Goal: Transaction & Acquisition: Purchase product/service

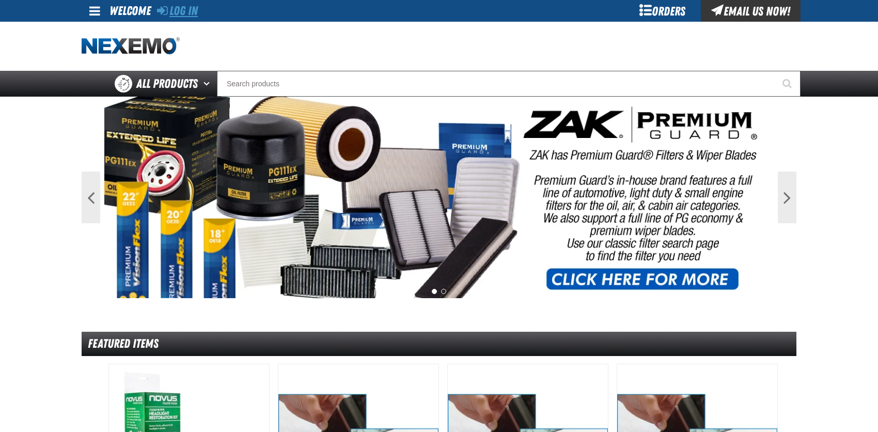
click at [189, 16] on link "Log In" at bounding box center [177, 11] width 41 height 14
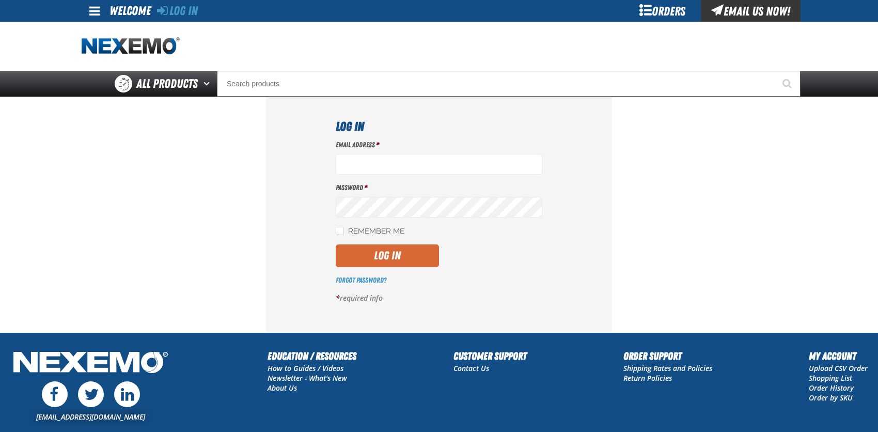
type input "bcybulski@joemyerscars.com"
click at [382, 259] on button "Log In" at bounding box center [387, 255] width 103 height 23
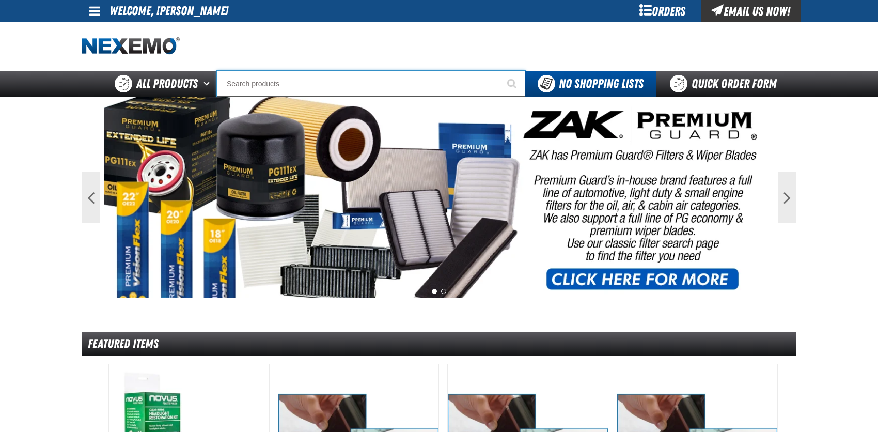
click at [283, 80] on input "Search" at bounding box center [371, 84] width 308 height 26
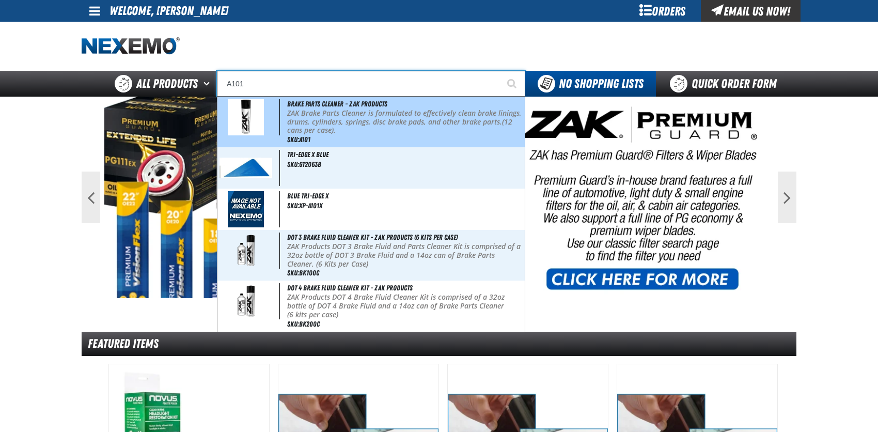
click at [252, 114] on img at bounding box center [246, 117] width 36 height 36
type input "Brake Parts Cleaner - ZAK Products"
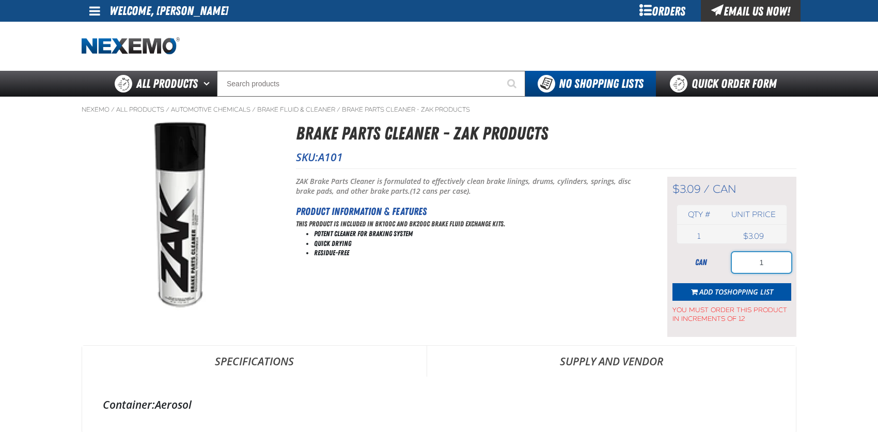
drag, startPoint x: 755, startPoint y: 261, endPoint x: 774, endPoint y: 261, distance: 19.1
click at [774, 261] on input "1" at bounding box center [761, 262] width 59 height 21
type input "36"
click at [744, 288] on span "Shopping List" at bounding box center [749, 292] width 50 height 10
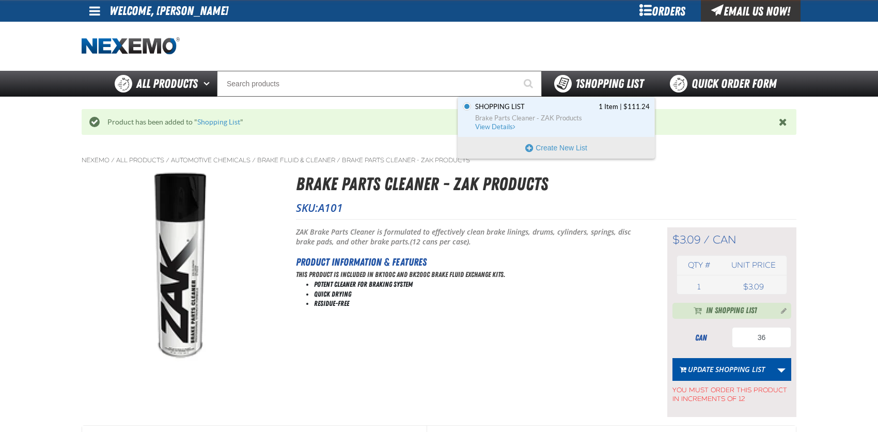
click at [576, 86] on strong "1" at bounding box center [578, 83] width 4 height 14
click at [511, 123] on span "View Details" at bounding box center [496, 127] width 42 height 8
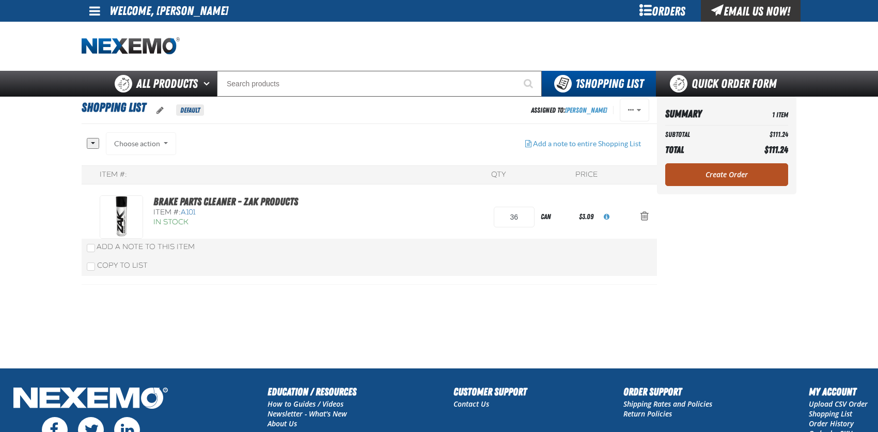
click at [730, 168] on link "Create Order" at bounding box center [726, 174] width 123 height 23
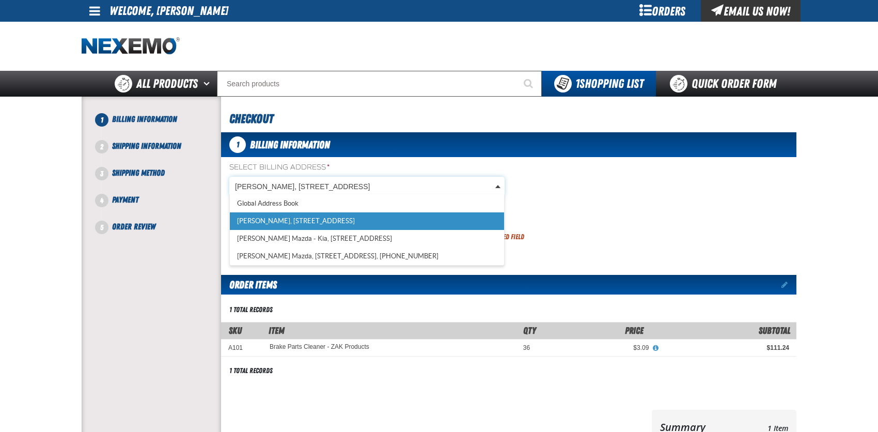
click at [350, 185] on body "Skip to Main Content Staging Site 5.1 Upgrade Site My Account My Account Suppor…" at bounding box center [439, 341] width 878 height 682
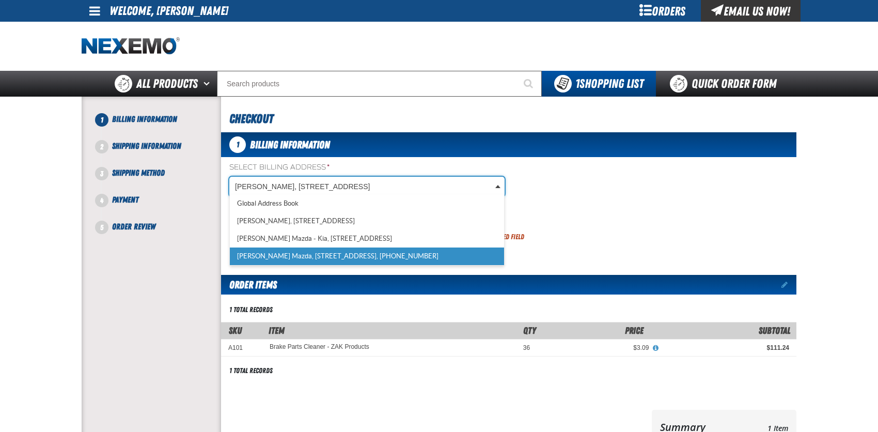
scroll to position [0, 4]
select select "a_318"
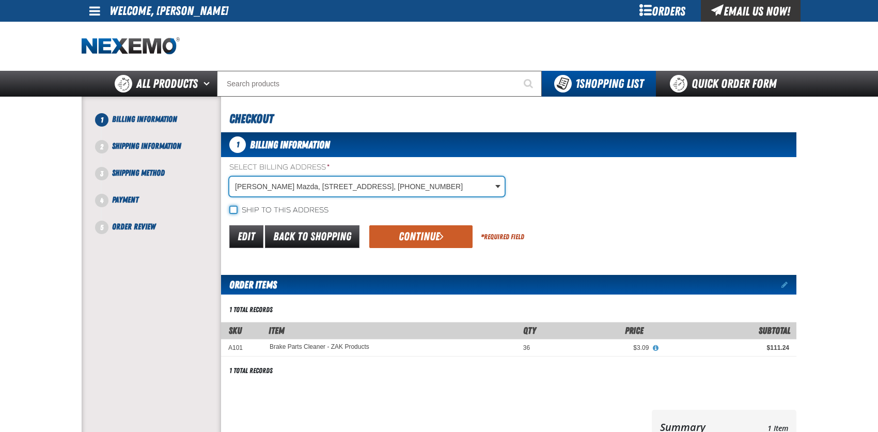
click at [235, 209] on input "Ship to this address" at bounding box center [233, 210] width 8 height 8
checkbox input "true"
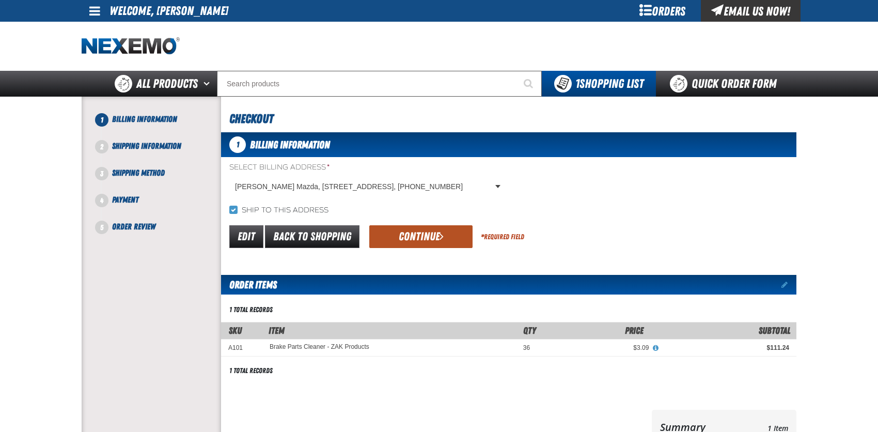
click at [404, 235] on button "Continue" at bounding box center [420, 236] width 103 height 23
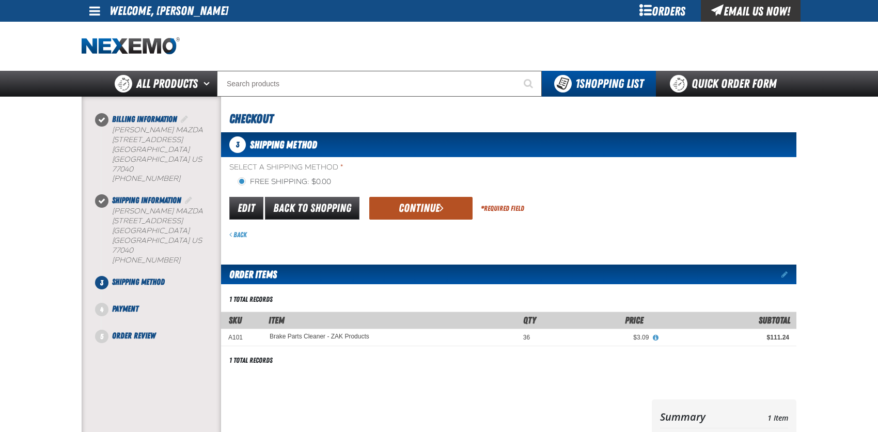
click at [409, 205] on button "Continue" at bounding box center [420, 208] width 103 height 23
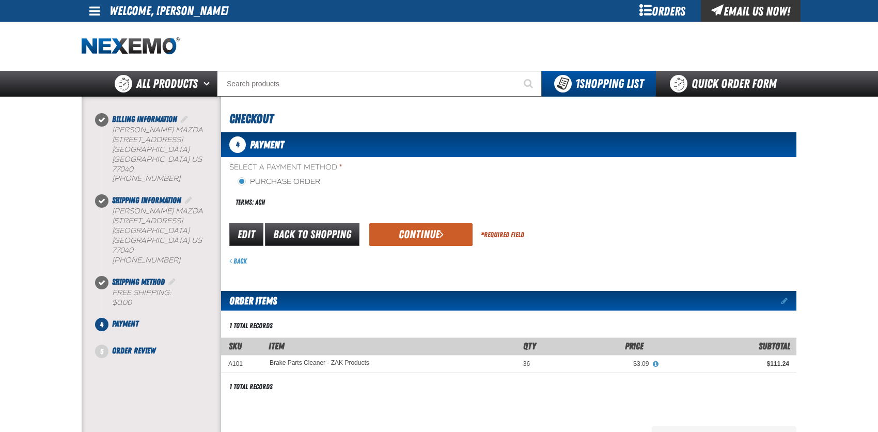
click at [417, 242] on button "Continue" at bounding box center [420, 234] width 103 height 23
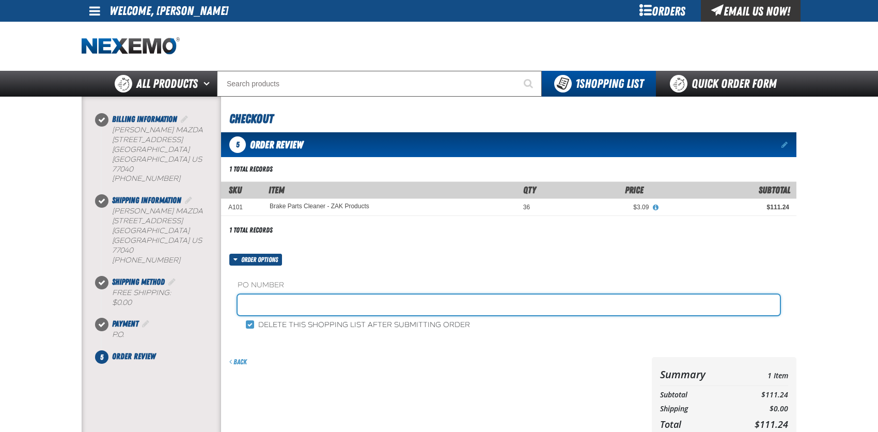
click at [267, 302] on input "text" at bounding box center [509, 305] width 543 height 21
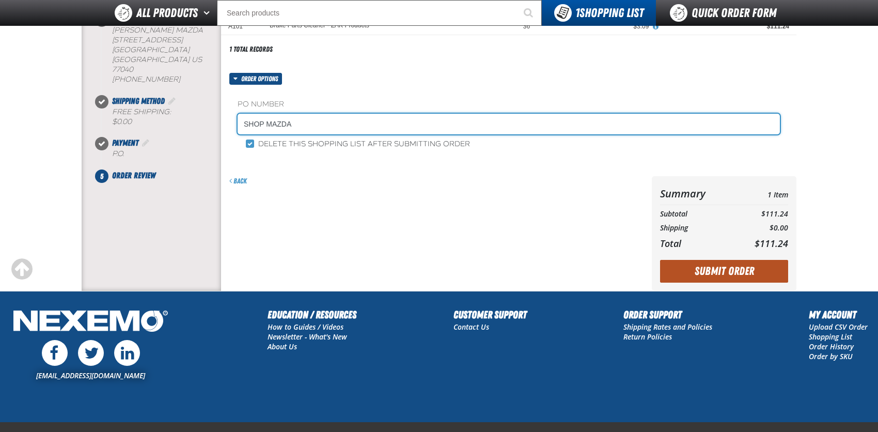
type input "SHOP MAZDA"
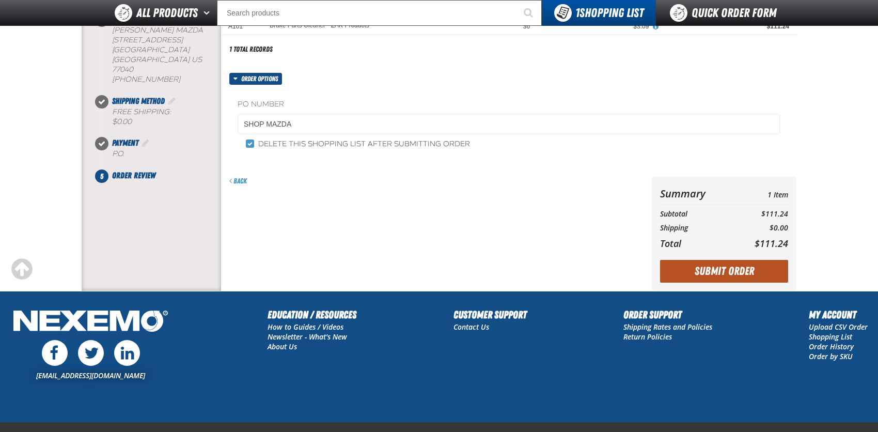
click at [740, 269] on button "Submit Order" at bounding box center [724, 271] width 128 height 23
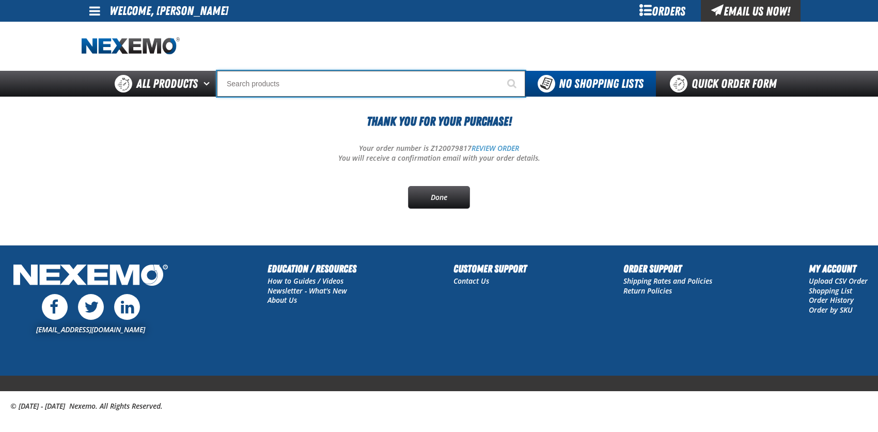
click at [232, 84] on input "Search" at bounding box center [371, 84] width 308 height 26
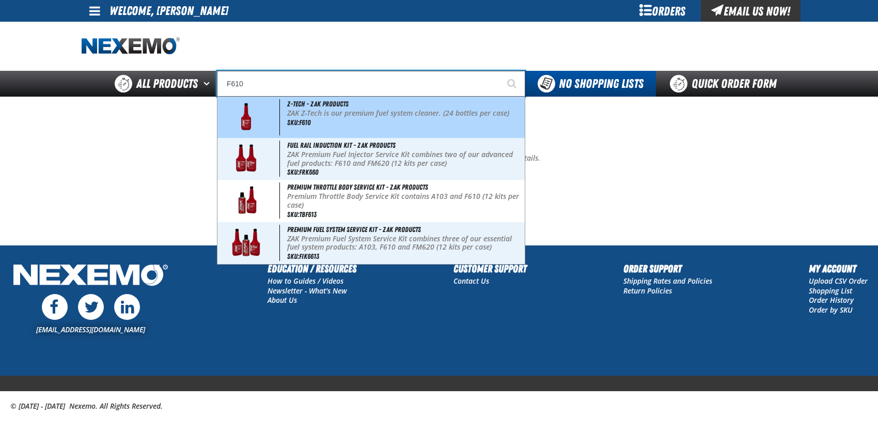
click at [243, 113] on img at bounding box center [246, 117] width 47 height 36
type input "Z-Tech - ZAK Products"
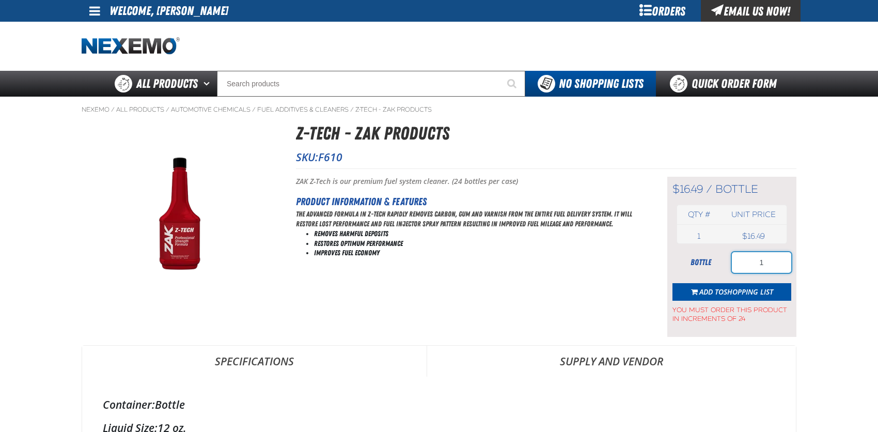
drag, startPoint x: 754, startPoint y: 255, endPoint x: 772, endPoint y: 258, distance: 18.3
click at [772, 258] on input "1" at bounding box center [761, 262] width 59 height 21
type input "24"
click at [761, 289] on span "Shopping List" at bounding box center [749, 292] width 50 height 10
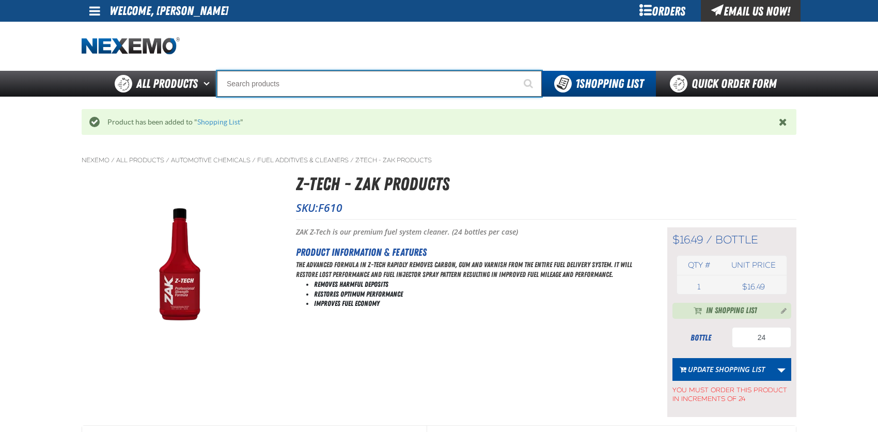
click at [243, 84] on input "Search" at bounding box center [379, 84] width 325 height 26
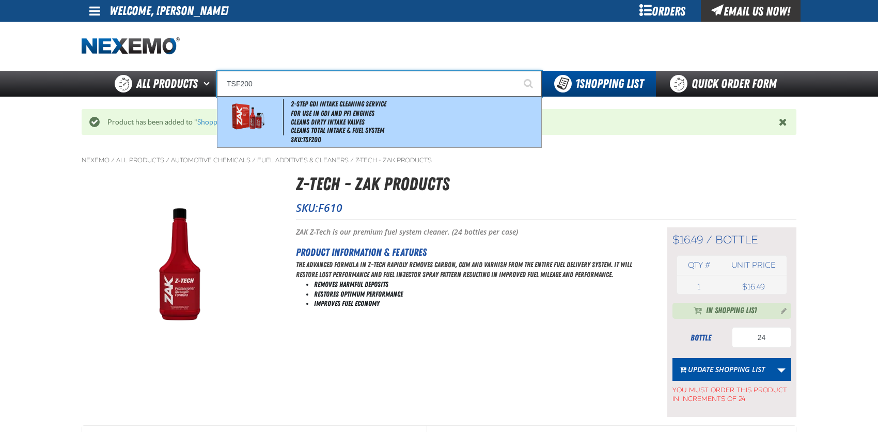
click at [243, 119] on img at bounding box center [247, 117] width 47 height 36
type input "2-Step GDI Intake Cleaning Service"
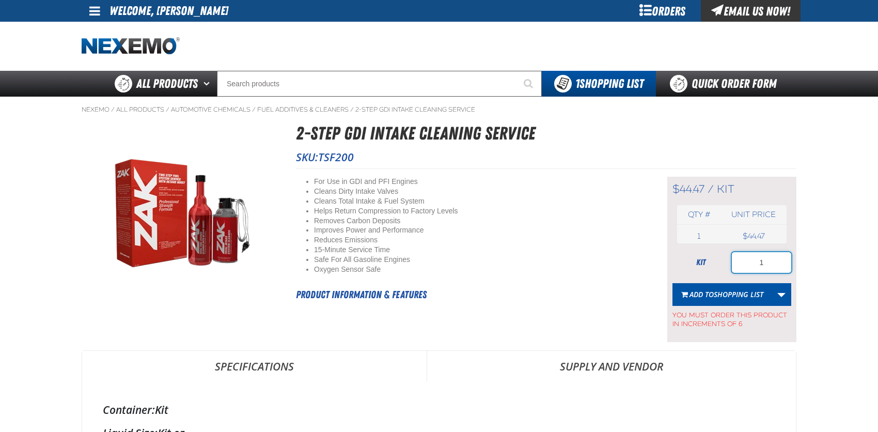
drag, startPoint x: 750, startPoint y: 256, endPoint x: 774, endPoint y: 259, distance: 24.0
click at [774, 259] on input "1" at bounding box center [761, 262] width 59 height 21
type input "12"
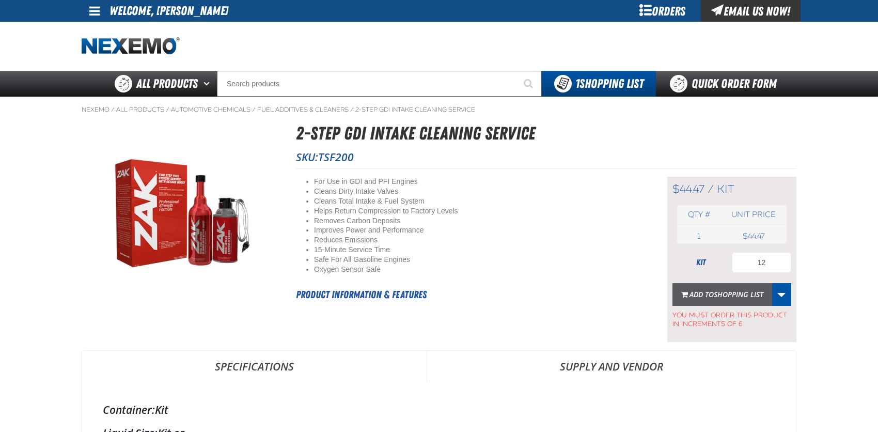
click at [747, 293] on span "Shopping List" at bounding box center [739, 294] width 50 height 10
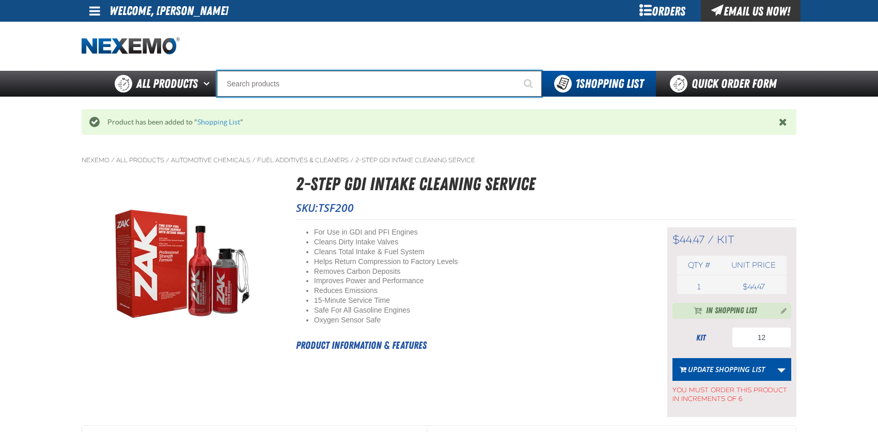
click at [284, 86] on input "Search" at bounding box center [379, 84] width 325 height 26
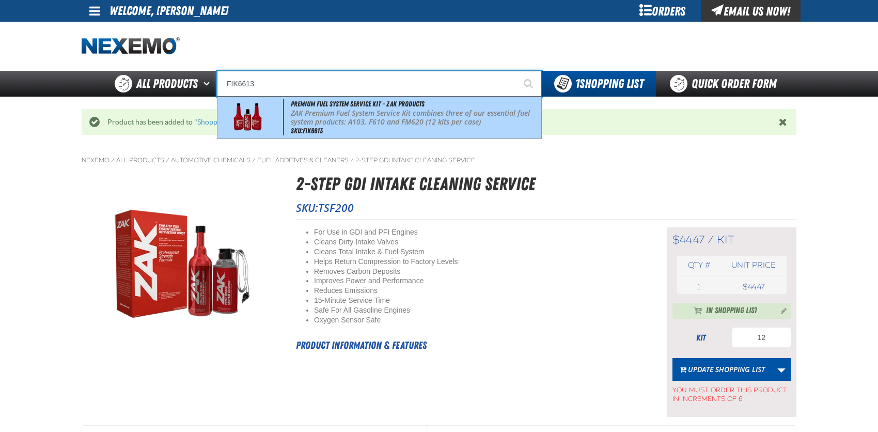
click at [241, 116] on img at bounding box center [247, 117] width 47 height 36
type input "Premium Fuel System Service Kit - ZAK Products"
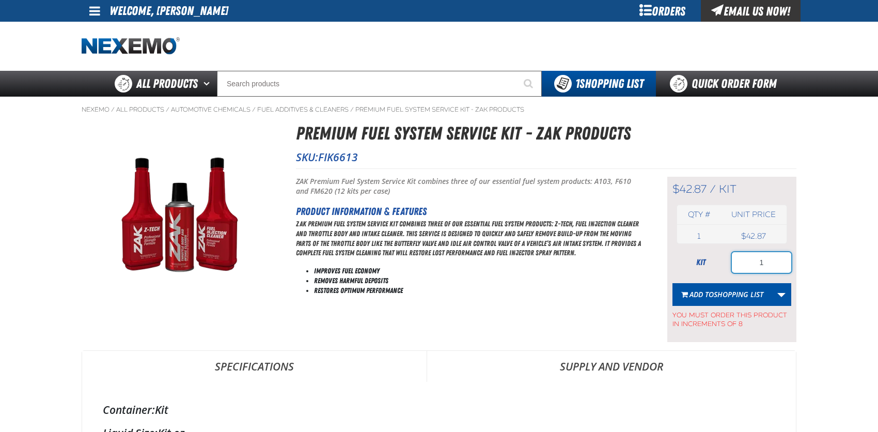
drag, startPoint x: 756, startPoint y: 260, endPoint x: 766, endPoint y: 262, distance: 9.9
click at [766, 262] on input "1" at bounding box center [761, 262] width 59 height 21
type input "8"
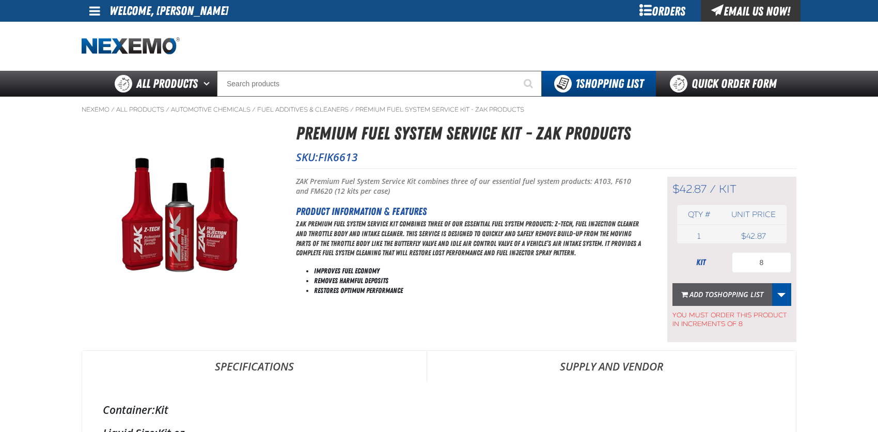
click at [763, 289] on span "Shopping List" at bounding box center [739, 294] width 50 height 10
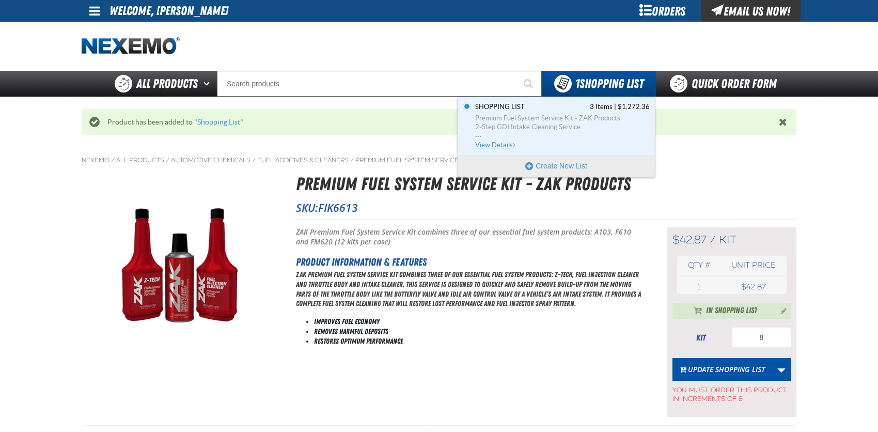
click at [499, 142] on span "View Details" at bounding box center [496, 145] width 42 height 8
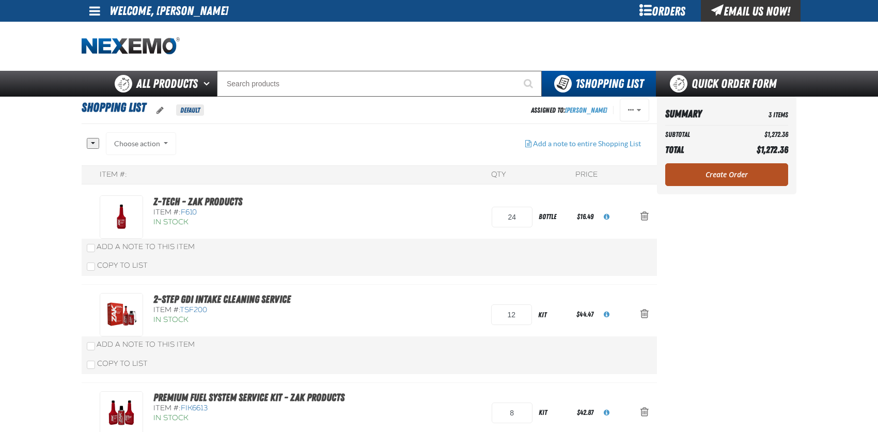
click at [716, 180] on link "Create Order" at bounding box center [726, 174] width 123 height 23
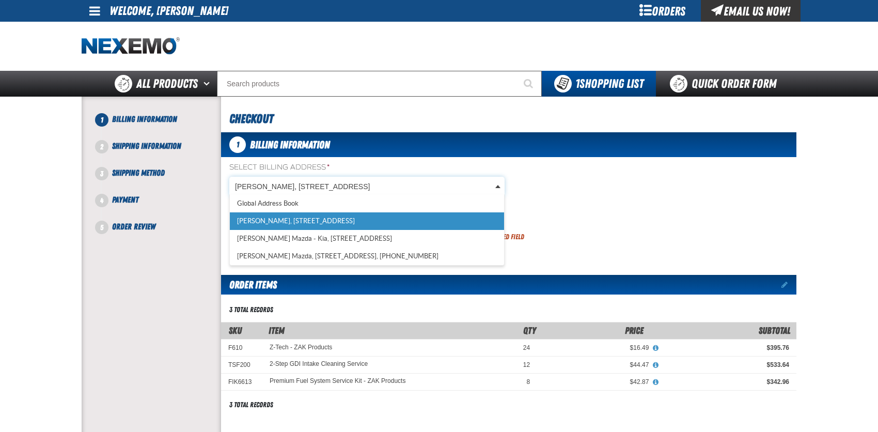
click at [334, 180] on body "Skip to Main Content Staging Site 5.1 Upgrade Site My Account My Account Suppor…" at bounding box center [439, 358] width 878 height 716
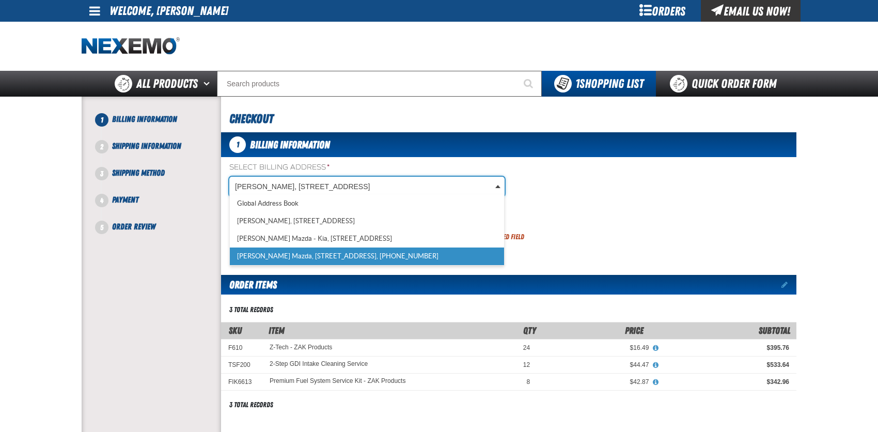
scroll to position [0, 4]
select select "a_318"
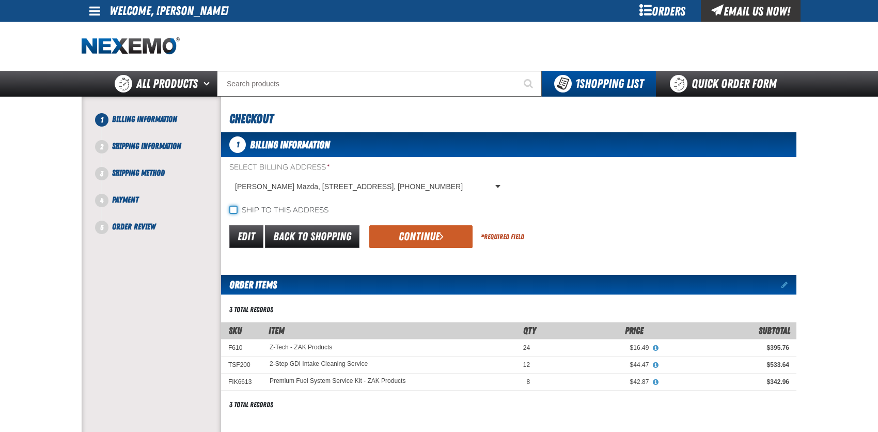
click at [233, 211] on input "Ship to this address" at bounding box center [233, 210] width 8 height 8
checkbox input "true"
click at [399, 237] on button "Continue" at bounding box center [420, 236] width 103 height 23
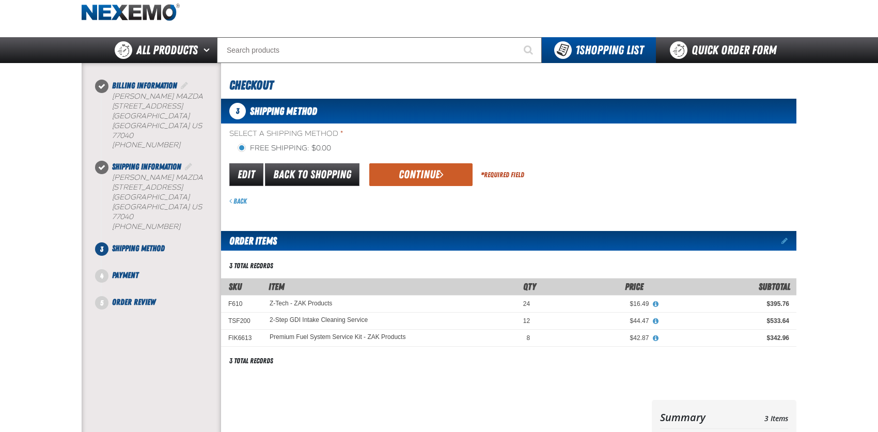
scroll to position [52, 0]
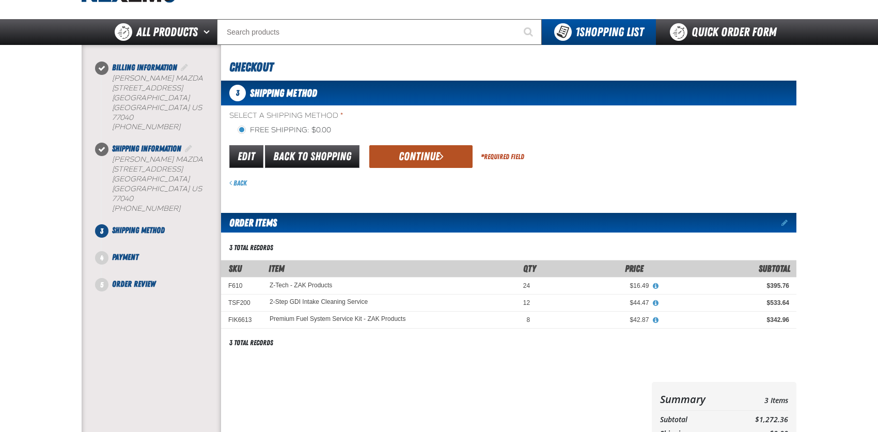
click at [415, 150] on button "Continue" at bounding box center [420, 156] width 103 height 23
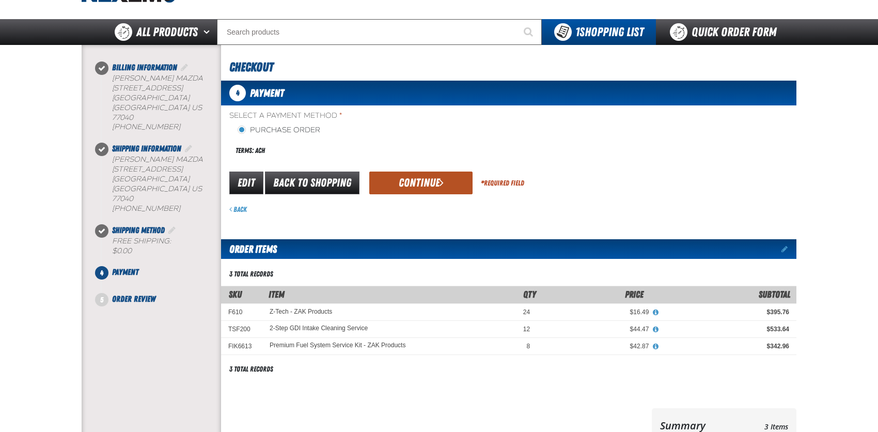
click at [405, 179] on button "Continue" at bounding box center [420, 183] width 103 height 23
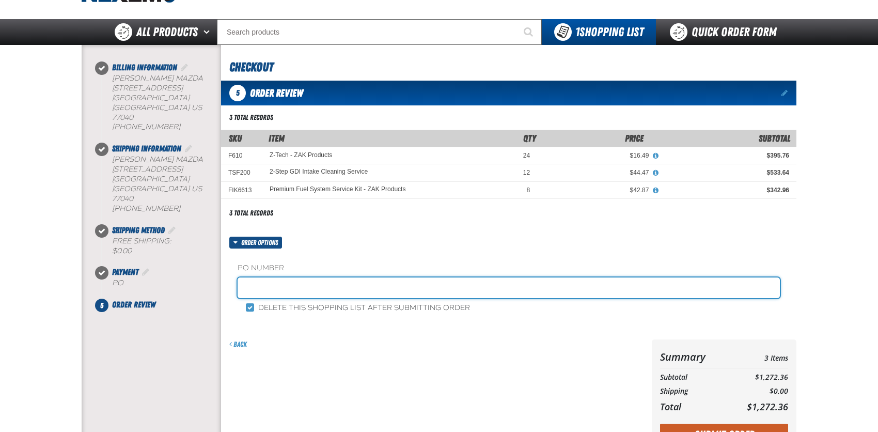
click at [258, 284] on input "text" at bounding box center [509, 287] width 543 height 21
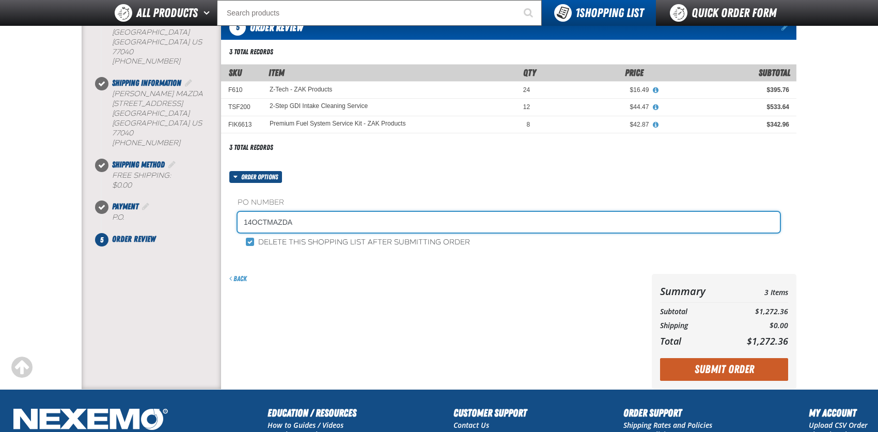
scroll to position [207, 0]
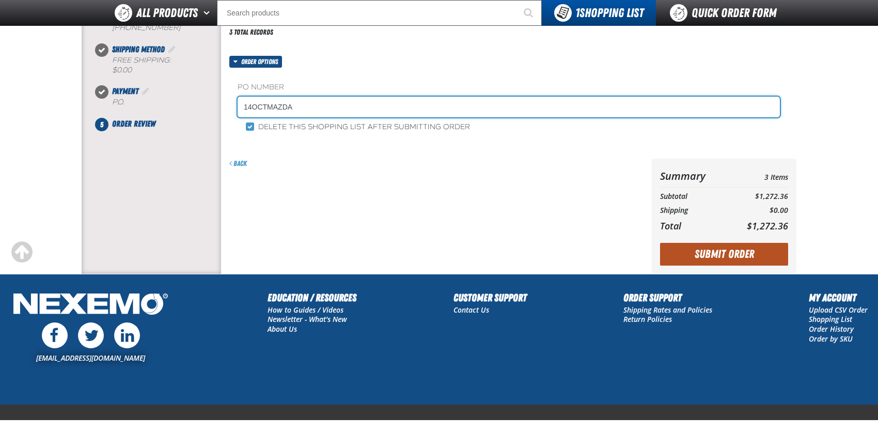
type input "14OCTMAZDA"
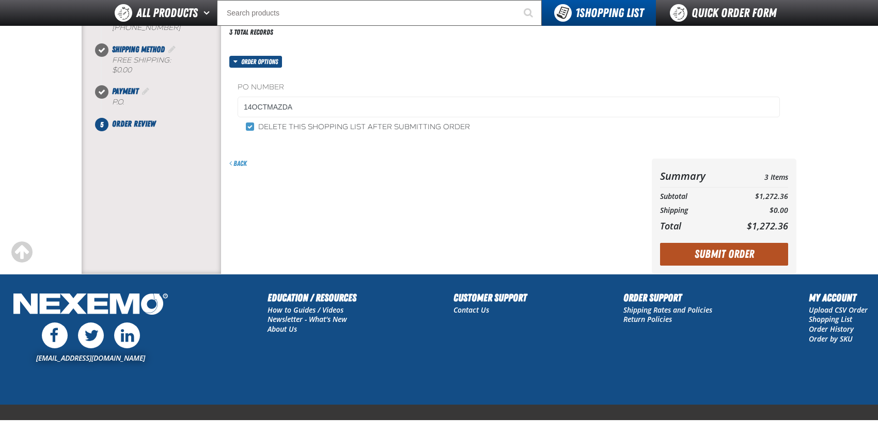
click at [728, 252] on button "Submit Order" at bounding box center [724, 254] width 128 height 23
